Goal: Navigation & Orientation: Find specific page/section

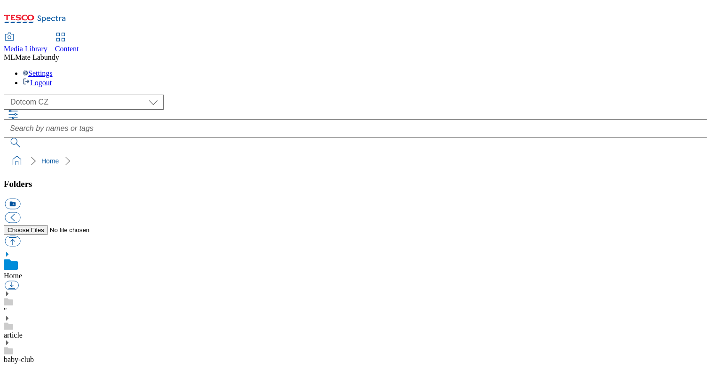
scroll to position [1, 0]
click at [79, 45] on span "Content" at bounding box center [67, 49] width 24 height 8
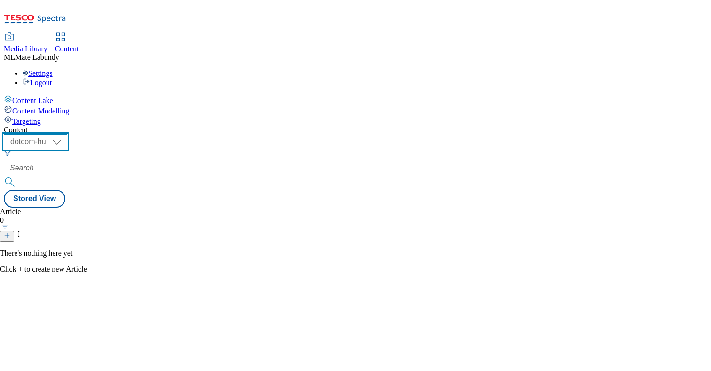
click at [67, 134] on select "dotcom-cz dotcom-hu dotcom-sk" at bounding box center [35, 141] width 63 height 15
select select "dotcom-cz"
click at [67, 134] on select "dotcom-cz dotcom-hu dotcom-sk" at bounding box center [35, 141] width 63 height 15
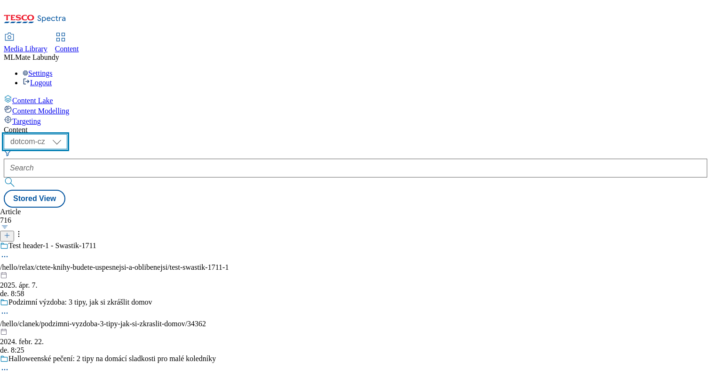
click at [67, 134] on select "dotcom-cz dotcom-hu dotcom-sk" at bounding box center [35, 141] width 63 height 15
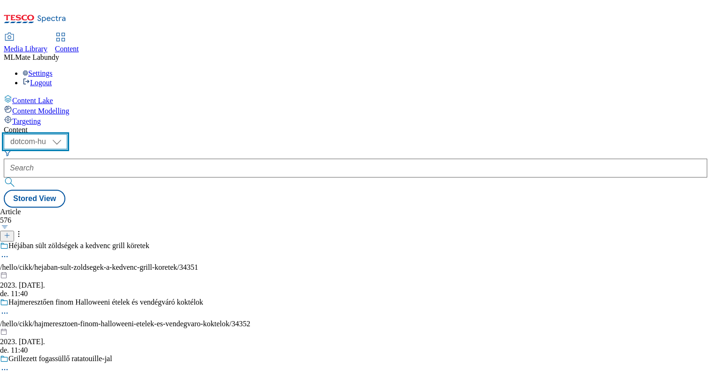
click at [67, 134] on select "dotcom-cz dotcom-hu dotcom-sk" at bounding box center [35, 141] width 63 height 15
select select "dotcom-sk"
click at [67, 134] on select "dotcom-cz dotcom-hu dotcom-sk" at bounding box center [35, 141] width 63 height 15
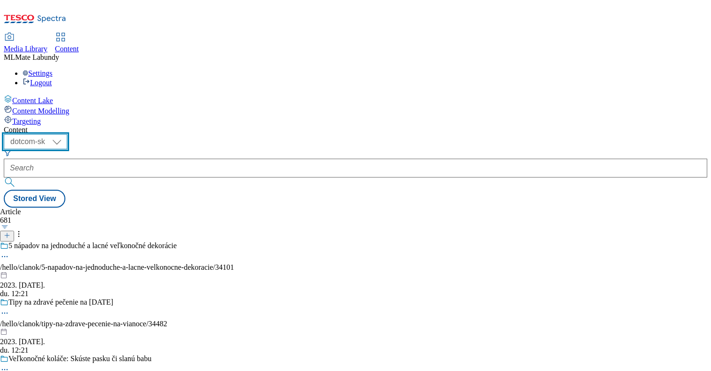
scroll to position [670, 0]
click at [40, 107] on span "Content Modelling" at bounding box center [40, 111] width 57 height 8
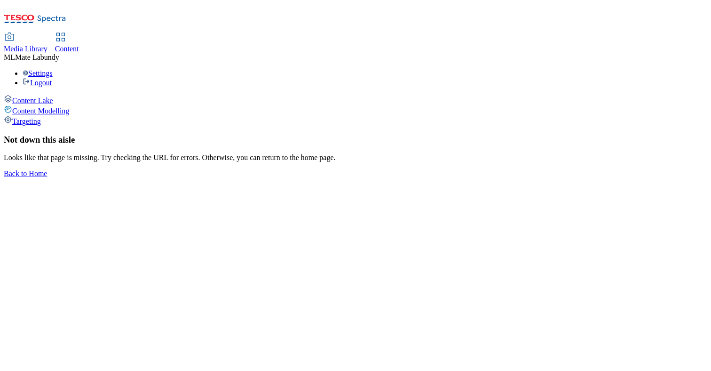
click at [44, 115] on div "Targeting" at bounding box center [355, 120] width 703 height 10
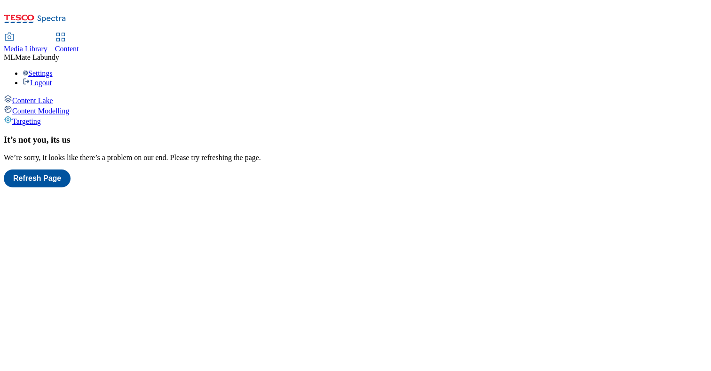
click at [46, 107] on span "Content Modelling" at bounding box center [40, 111] width 57 height 8
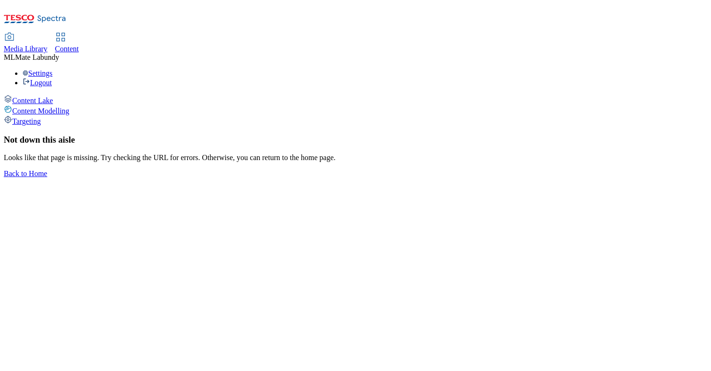
click at [46, 95] on div "Content Lake" at bounding box center [355, 100] width 703 height 10
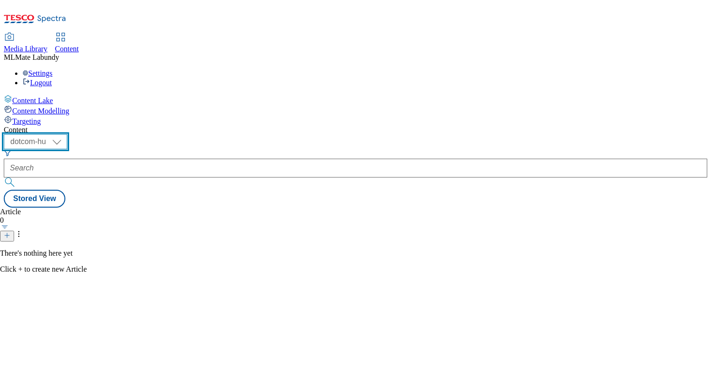
click at [67, 134] on select "dotcom-cz dotcom-hu dotcom-sk" at bounding box center [35, 141] width 63 height 15
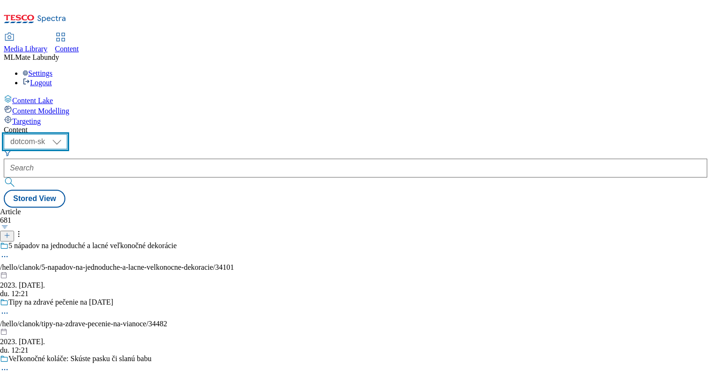
click at [67, 134] on select "dotcom-cz dotcom-hu dotcom-sk" at bounding box center [35, 141] width 63 height 15
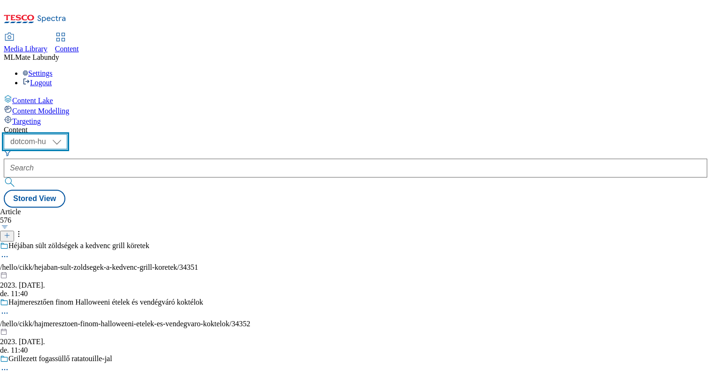
click at [67, 134] on select "dotcom-cz dotcom-hu dotcom-sk" at bounding box center [35, 141] width 63 height 15
select select "dotcom-cz"
click at [67, 134] on select "dotcom-cz dotcom-hu dotcom-sk" at bounding box center [35, 141] width 63 height 15
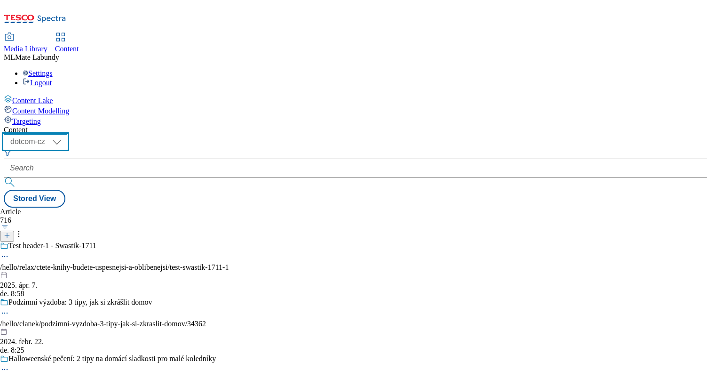
scroll to position [69, 0]
click at [467, 134] on div "( optional ) dotcom-cz dotcom-hu dotcom-sk dotcom-cz Stored View" at bounding box center [355, 170] width 703 height 73
click at [372, 207] on div "Article 716 Test header-1 - Swastik-1711 /hello/relax/ctete-knihy-budete-uspesn…" at bounding box center [355, 207] width 703 height 0
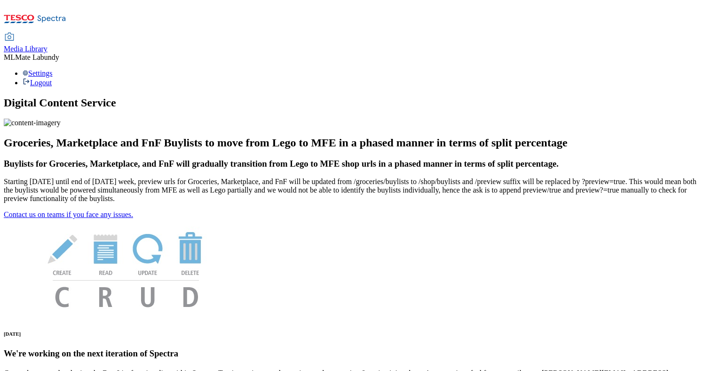
scroll to position [55, 0]
click at [380, 96] on h1 "Digital Content Service" at bounding box center [355, 102] width 703 height 13
